Goal: Transaction & Acquisition: Purchase product/service

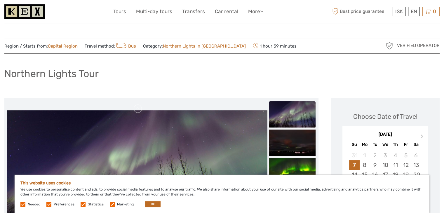
click at [23, 205] on label at bounding box center [22, 204] width 5 height 5
click at [48, 205] on label at bounding box center [48, 204] width 5 height 5
click at [0, 0] on input "checkbox" at bounding box center [0, 0] width 0 height 0
click at [22, 205] on label at bounding box center [22, 204] width 5 height 5
click at [83, 206] on label at bounding box center [83, 204] width 5 height 5
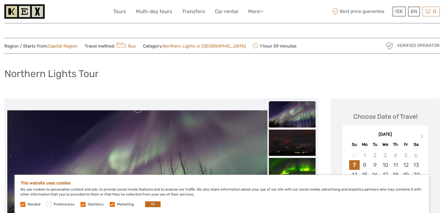
click at [0, 0] on input "checkbox" at bounding box center [0, 0] width 0 height 0
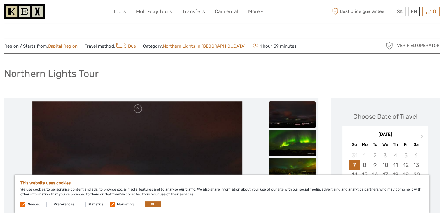
click at [110, 207] on label at bounding box center [112, 204] width 5 height 5
click at [0, 0] on input "checkbox" at bounding box center [0, 0] width 0 height 0
click at [22, 206] on label at bounding box center [22, 204] width 5 height 5
click at [24, 203] on label at bounding box center [22, 204] width 5 height 5
click at [24, 205] on label at bounding box center [22, 204] width 5 height 5
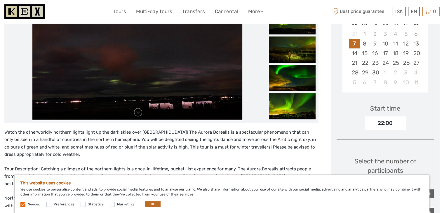
scroll to position [122, 0]
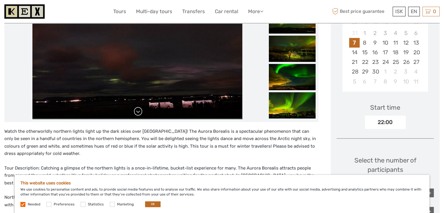
click at [135, 114] on link at bounding box center [137, 111] width 9 height 9
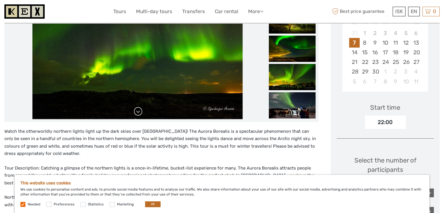
click at [135, 114] on link at bounding box center [137, 111] width 9 height 9
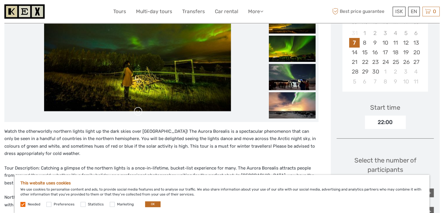
click at [135, 114] on link at bounding box center [137, 111] width 9 height 9
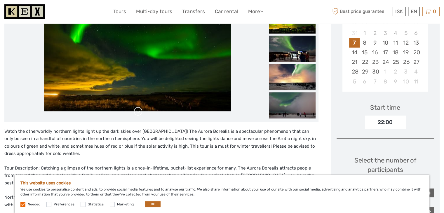
click at [141, 108] on link at bounding box center [137, 111] width 9 height 9
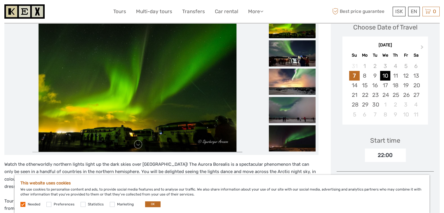
scroll to position [0, 0]
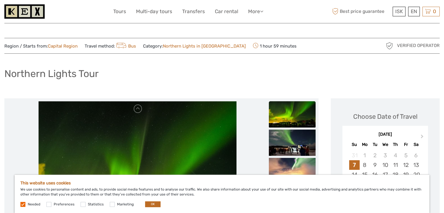
click at [25, 205] on span "Needed" at bounding box center [30, 204] width 21 height 4
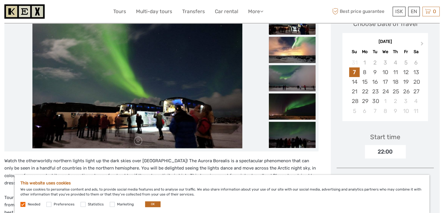
scroll to position [92, 0]
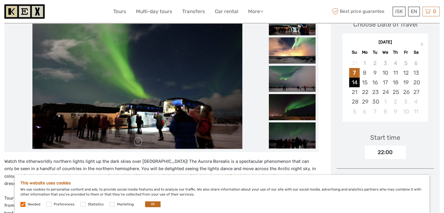
click at [357, 80] on div "14" at bounding box center [354, 83] width 10 height 10
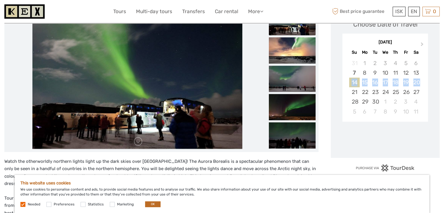
click at [356, 81] on div "14" at bounding box center [354, 83] width 10 height 10
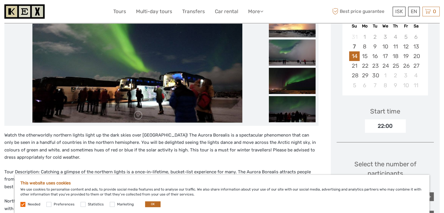
scroll to position [119, 0]
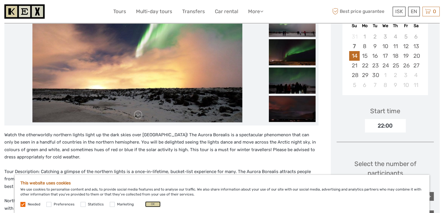
click at [152, 203] on button "OK" at bounding box center [152, 205] width 15 height 6
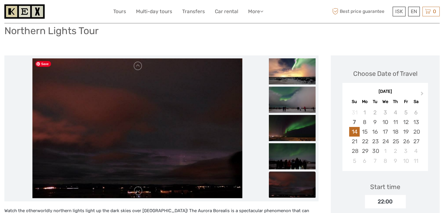
scroll to position [43, 0]
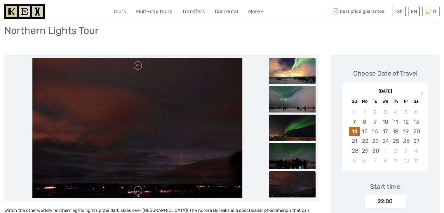
click at [283, 72] on img at bounding box center [292, 71] width 47 height 26
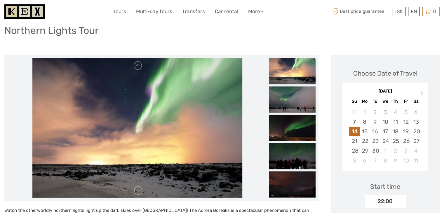
scroll to position [119, 0]
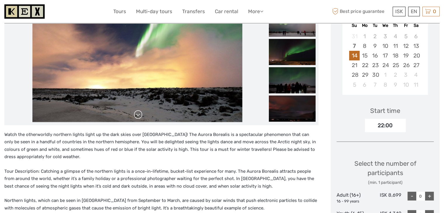
click at [138, 116] on link at bounding box center [137, 114] width 9 height 9
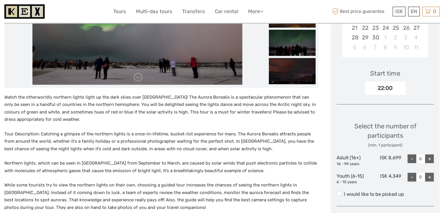
scroll to position [158, 0]
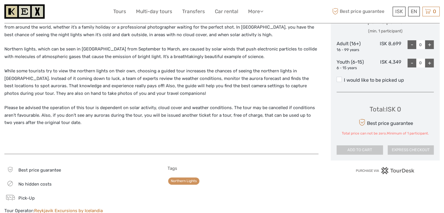
click at [140, 166] on div "Best price guarantee" at bounding box center [79, 170] width 151 height 8
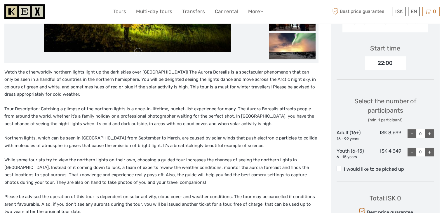
scroll to position [183, 0]
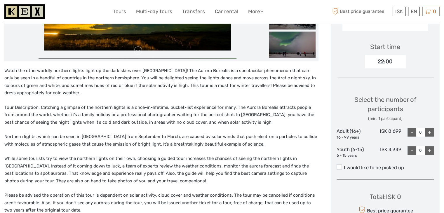
click at [428, 133] on div "+" at bounding box center [429, 132] width 9 height 9
type input "2"
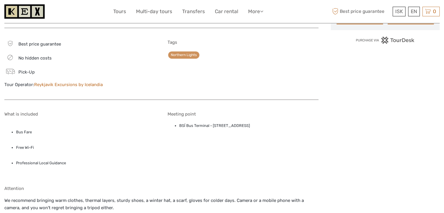
scroll to position [396, 0]
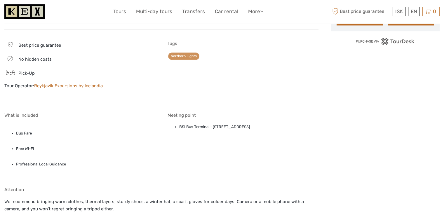
click at [255, 128] on li "BSÍ Bus Terminal - [STREET_ADDRESS]" at bounding box center [248, 127] width 139 height 6
copy div "BSÍ Bus Terminal - [STREET_ADDRESS]"
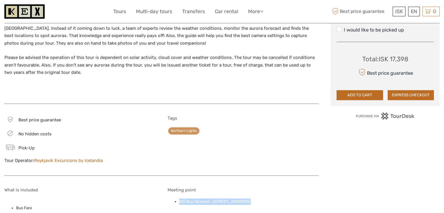
scroll to position [278, 0]
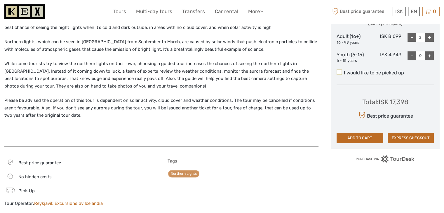
click at [340, 74] on span at bounding box center [339, 72] width 5 height 5
click at [344, 71] on input "I would like to be picked up" at bounding box center [344, 71] width 0 height 0
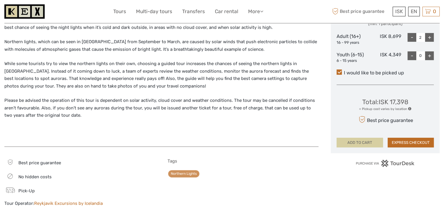
click at [355, 138] on button "ADD TO CART" at bounding box center [360, 143] width 46 height 10
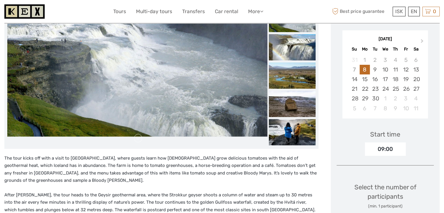
scroll to position [81, 0]
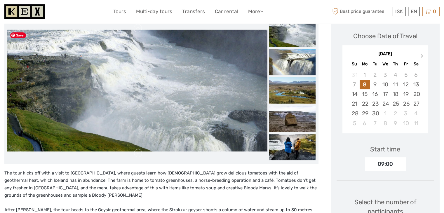
click at [117, 101] on img at bounding box center [137, 91] width 260 height 122
click at [280, 42] on img at bounding box center [292, 34] width 47 height 26
click at [245, 46] on img at bounding box center [137, 91] width 260 height 122
click at [270, 91] on img at bounding box center [292, 90] width 47 height 26
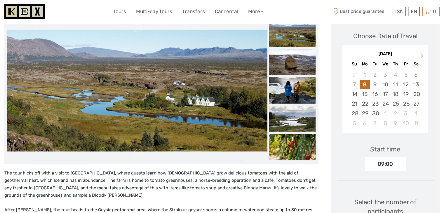
click at [270, 91] on ul at bounding box center [292, 106] width 47 height 510
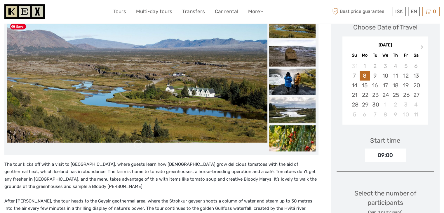
scroll to position [86, 0]
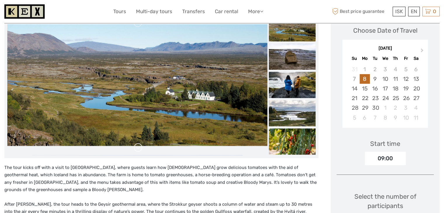
click at [139, 150] on link at bounding box center [137, 147] width 9 height 9
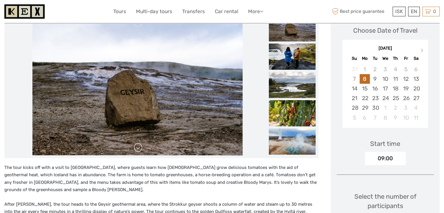
click at [139, 150] on link at bounding box center [137, 147] width 9 height 9
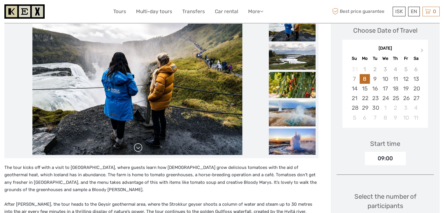
click at [139, 150] on link at bounding box center [137, 147] width 9 height 9
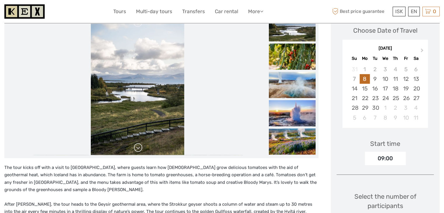
click at [139, 150] on link at bounding box center [137, 147] width 9 height 9
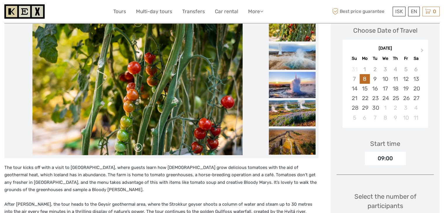
click at [139, 150] on link at bounding box center [137, 147] width 9 height 9
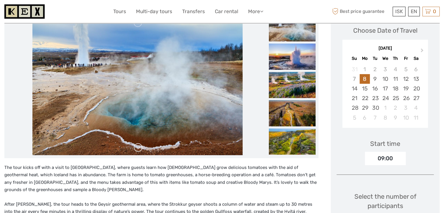
click at [139, 150] on link at bounding box center [137, 147] width 9 height 9
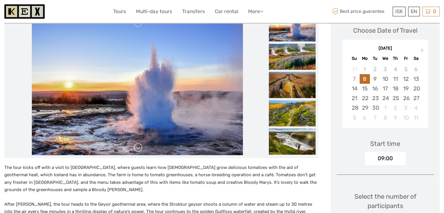
click at [139, 150] on link at bounding box center [137, 147] width 9 height 9
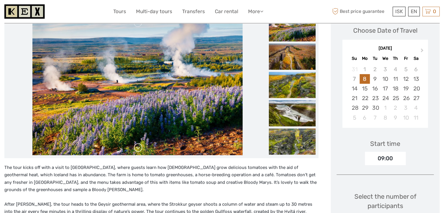
click at [139, 150] on link at bounding box center [137, 147] width 9 height 9
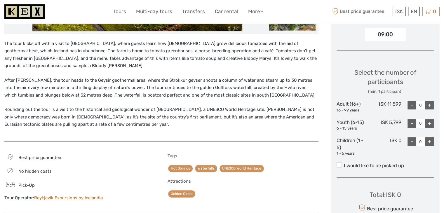
scroll to position [211, 0]
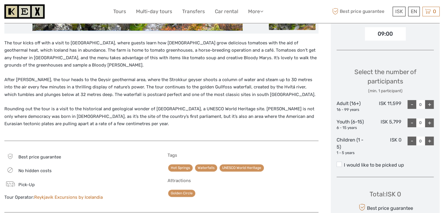
click at [431, 102] on div "+" at bounding box center [429, 104] width 9 height 9
type input "2"
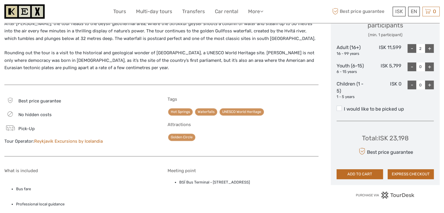
scroll to position [269, 0]
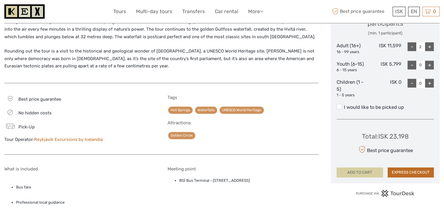
click at [347, 169] on button "ADD TO CART" at bounding box center [360, 173] width 46 height 10
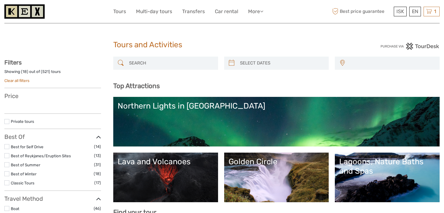
select select
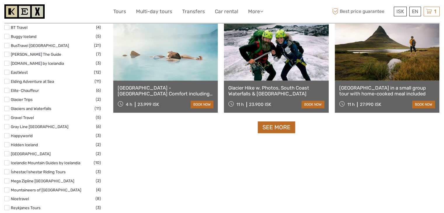
scroll to position [626, 0]
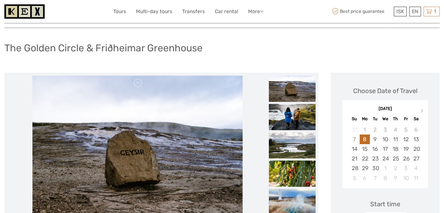
scroll to position [26, 0]
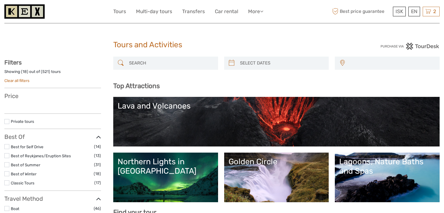
select select
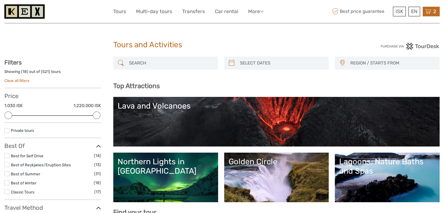
click at [431, 12] on div "2 Items The [GEOGRAPHIC_DATA] 2x Adult (16+) [DATE] 09:00 AM 23.198 ISK Norther…" at bounding box center [431, 12] width 17 height 10
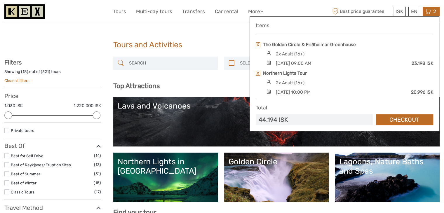
click at [259, 45] on link at bounding box center [258, 44] width 4 height 5
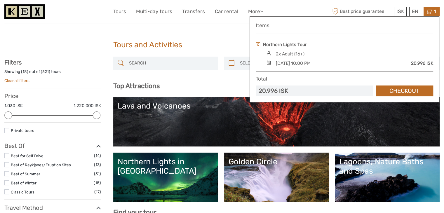
click at [259, 44] on link at bounding box center [258, 44] width 4 height 5
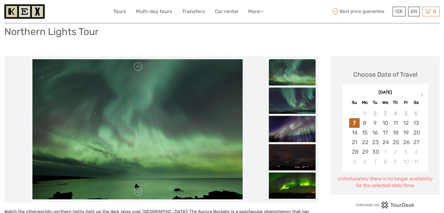
scroll to position [42, 0]
click at [356, 132] on div "14" at bounding box center [354, 133] width 10 height 10
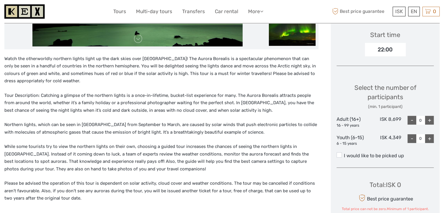
scroll to position [201, 0]
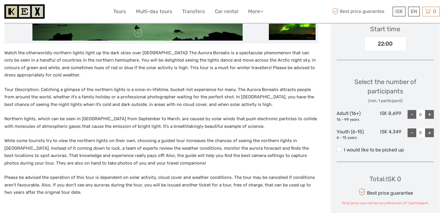
click at [429, 117] on div "+" at bounding box center [429, 114] width 9 height 9
type input "2"
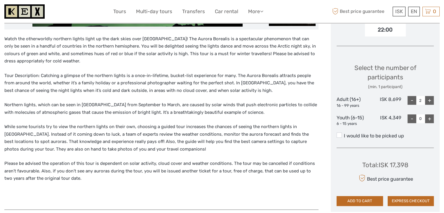
scroll to position [215, 0]
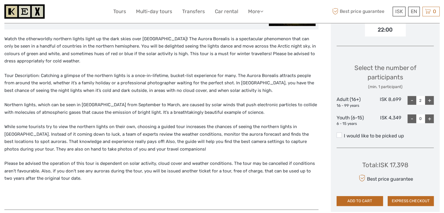
click at [342, 131] on div "Choose Date of Travel Next Month [DATE] Su Mo Tu We Th Fr Sa 31 1 2 3 4 5 6 7 8…" at bounding box center [385, 47] width 109 height 329
click at [335, 138] on div "Choose Date of Travel Next Month [DATE] Su Mo Tu We Th Fr Sa 31 1 2 3 4 5 6 7 8…" at bounding box center [385, 47] width 109 height 329
click at [337, 135] on span at bounding box center [339, 135] width 5 height 5
click at [344, 134] on input "I would like to be picked up" at bounding box center [344, 134] width 0 height 0
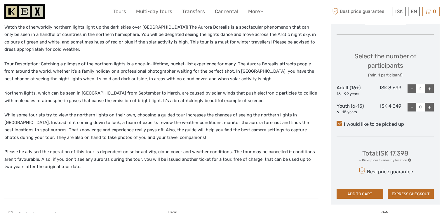
scroll to position [227, 0]
click at [353, 191] on button "ADD TO CART" at bounding box center [360, 194] width 46 height 10
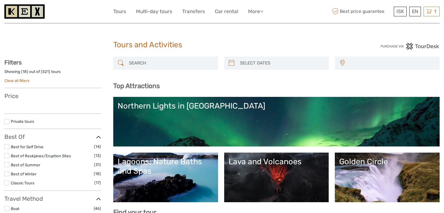
select select
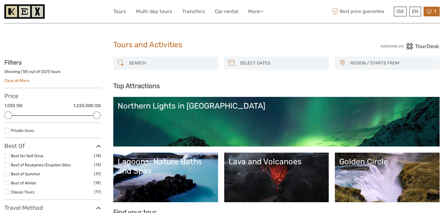
click at [432, 15] on icon at bounding box center [429, 11] width 6 height 7
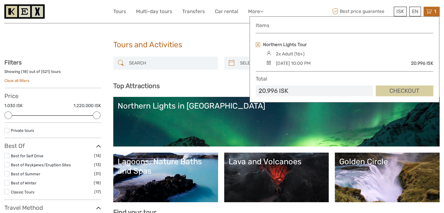
click at [394, 91] on link "Checkout" at bounding box center [405, 91] width 58 height 11
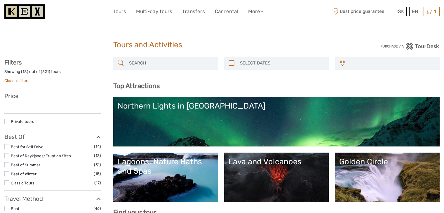
select select
